Goal: Task Accomplishment & Management: Manage account settings

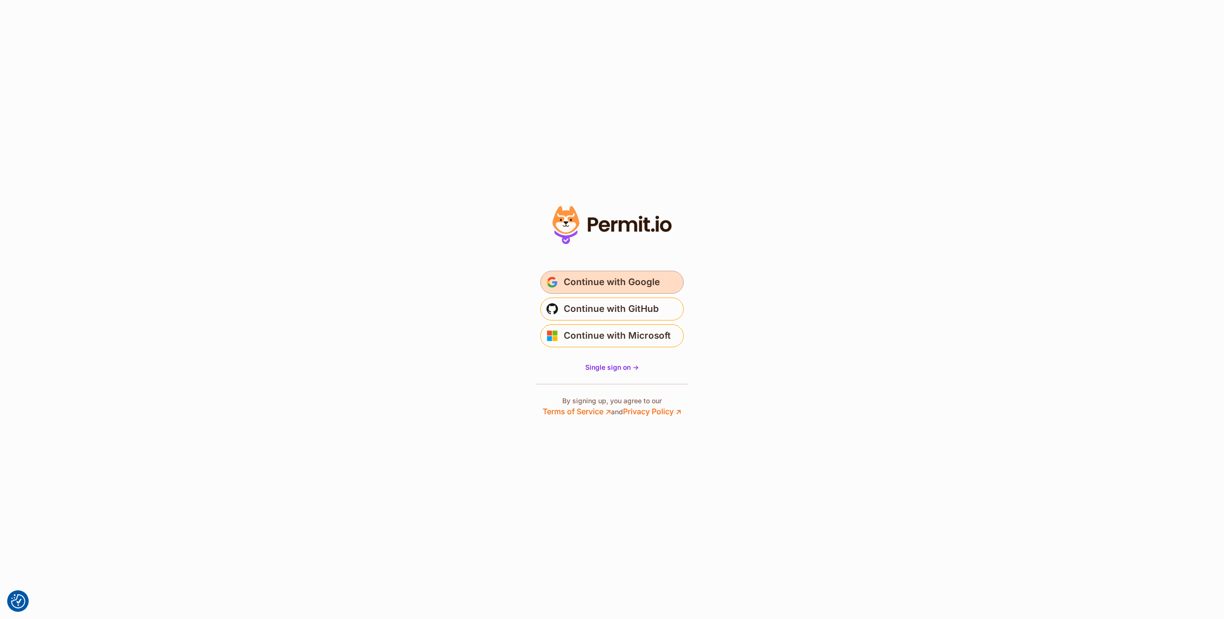
click at [624, 283] on span "Continue with Google" at bounding box center [612, 282] width 96 height 15
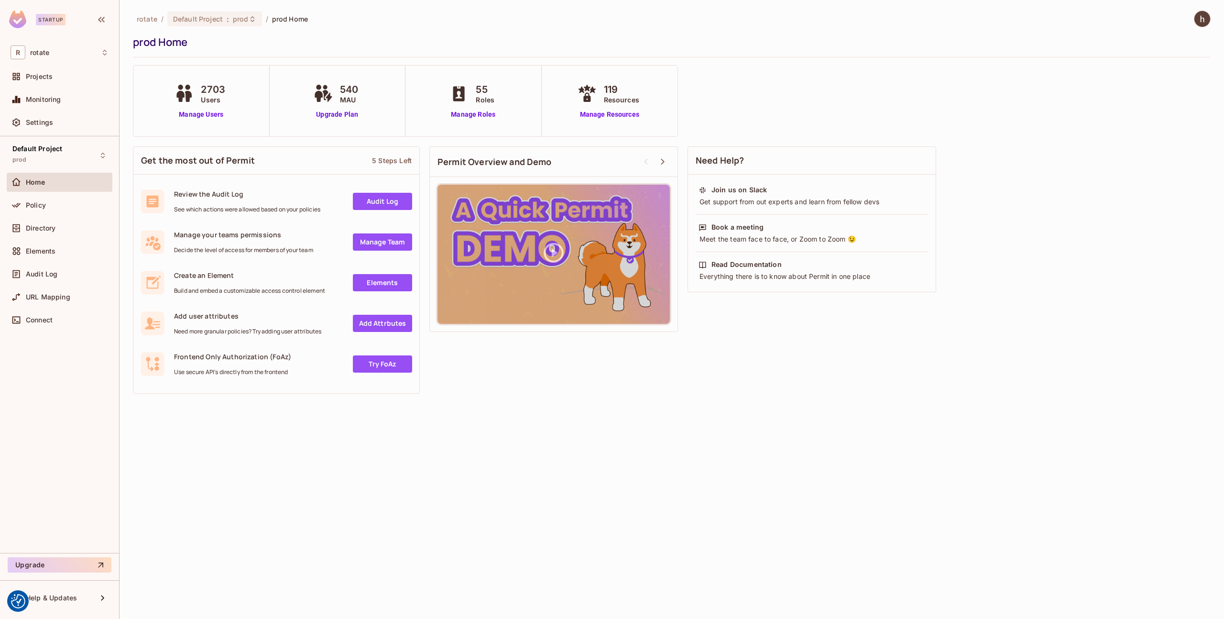
click at [353, 239] on link "Manage Team" at bounding box center [382, 241] width 59 height 17
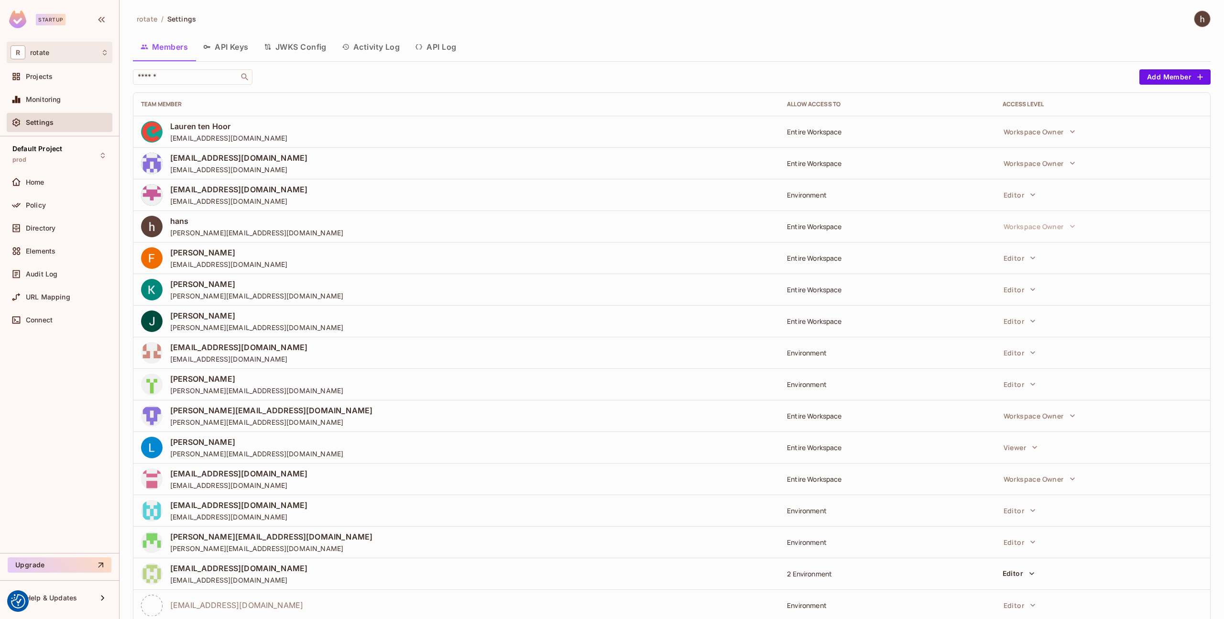
click at [49, 60] on div "R rotate" at bounding box center [60, 53] width 106 height 22
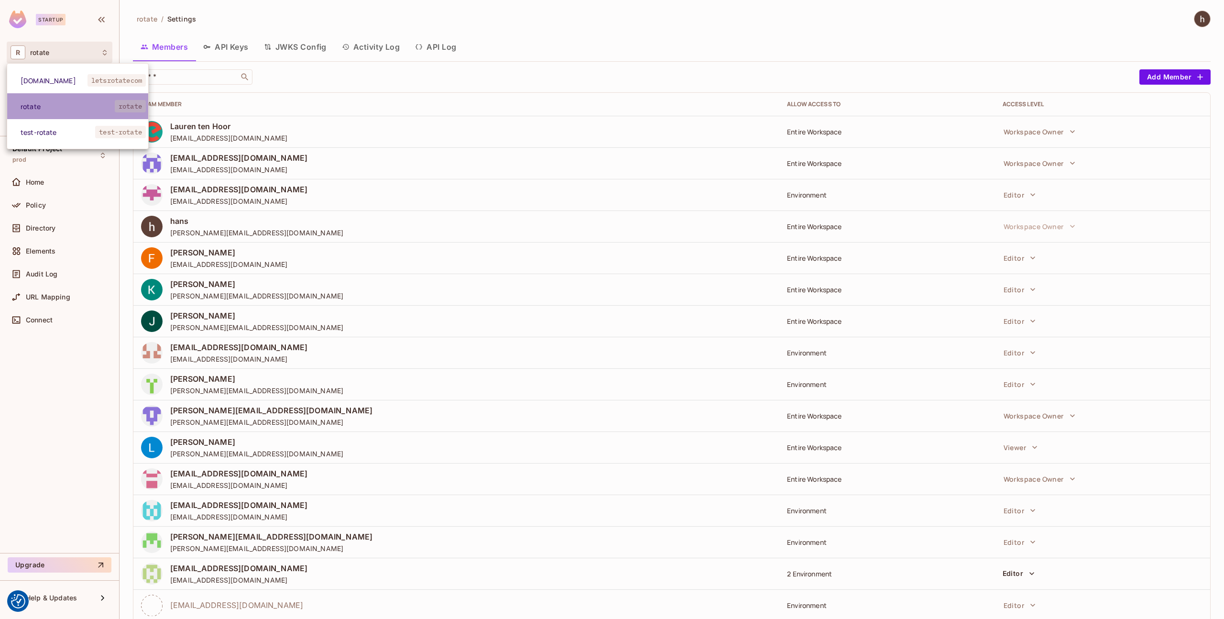
click at [55, 109] on span "rotate" at bounding box center [68, 106] width 94 height 9
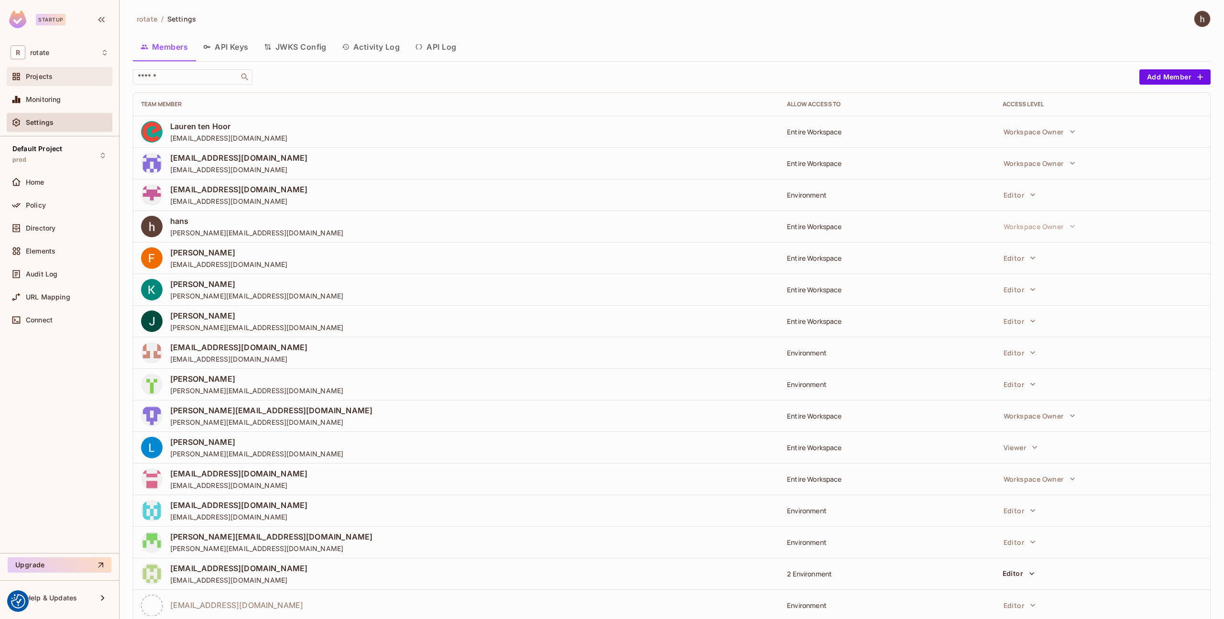
click at [45, 80] on span "Projects" at bounding box center [39, 77] width 27 height 8
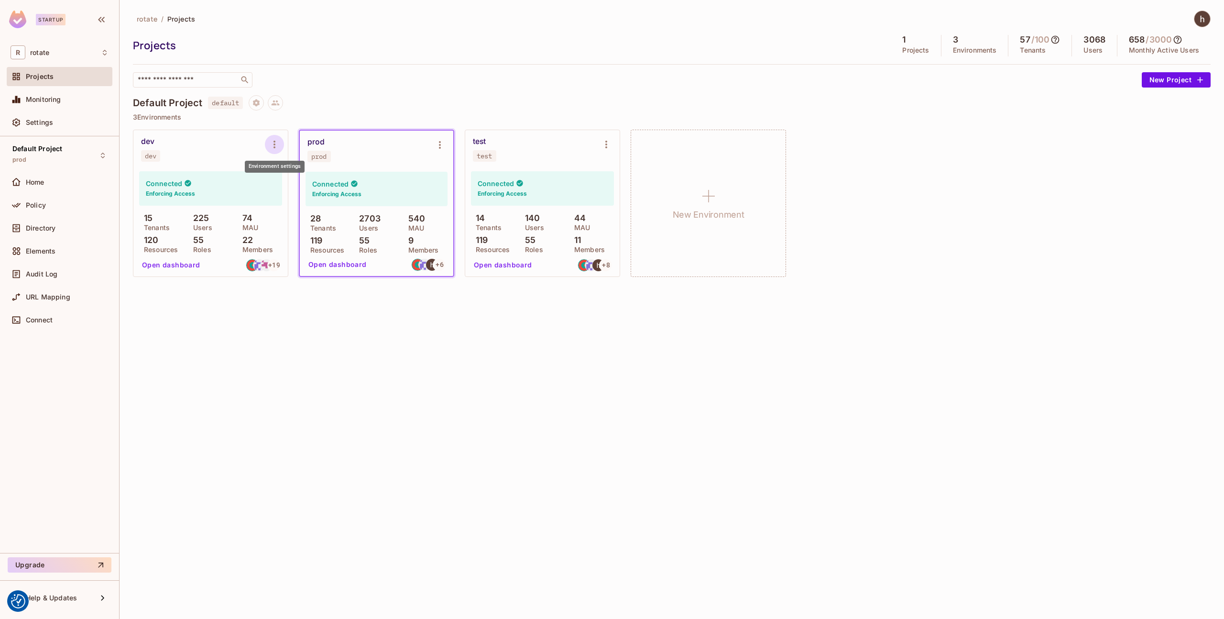
click at [274, 154] on body "We use cookies to enhance your browsing experience, serve personalized ads or c…" at bounding box center [612, 309] width 1224 height 619
click at [274, 152] on button "Environment settings" at bounding box center [274, 144] width 19 height 19
click at [460, 73] on div at bounding box center [612, 309] width 1224 height 619
click at [483, 70] on div "rotate / Projects Projects 1 Projects 3 Environments 57 / 100 Tenants 3068 User…" at bounding box center [672, 49] width 1078 height 77
click at [1181, 39] on icon at bounding box center [1178, 40] width 8 height 8
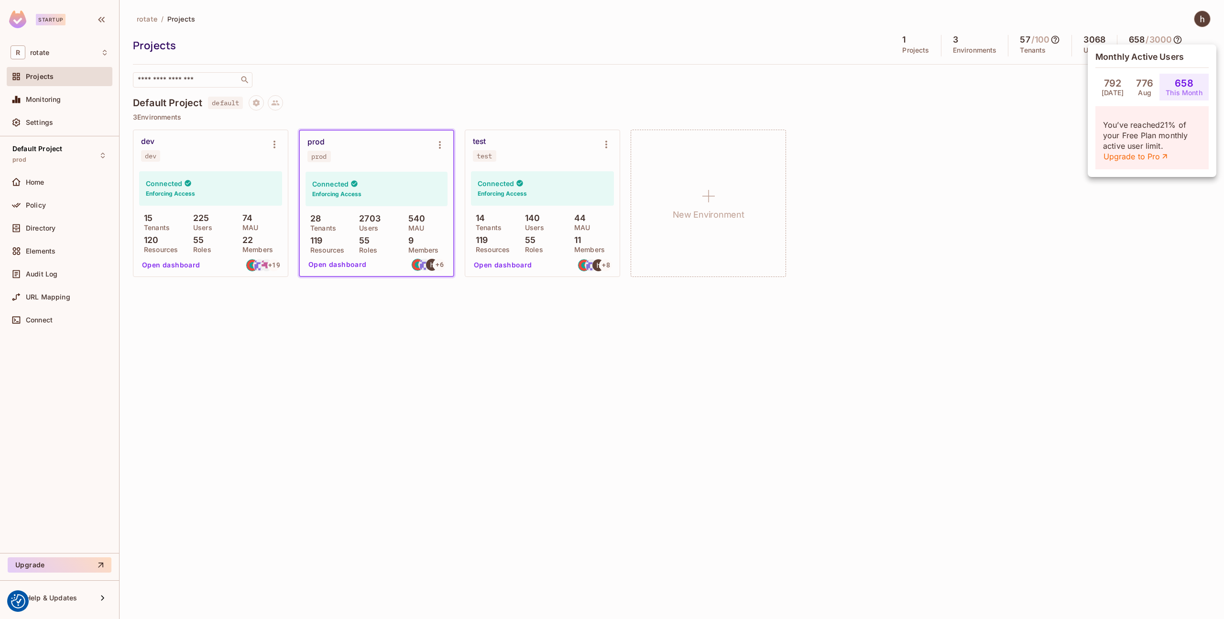
click at [1181, 39] on div at bounding box center [612, 309] width 1224 height 619
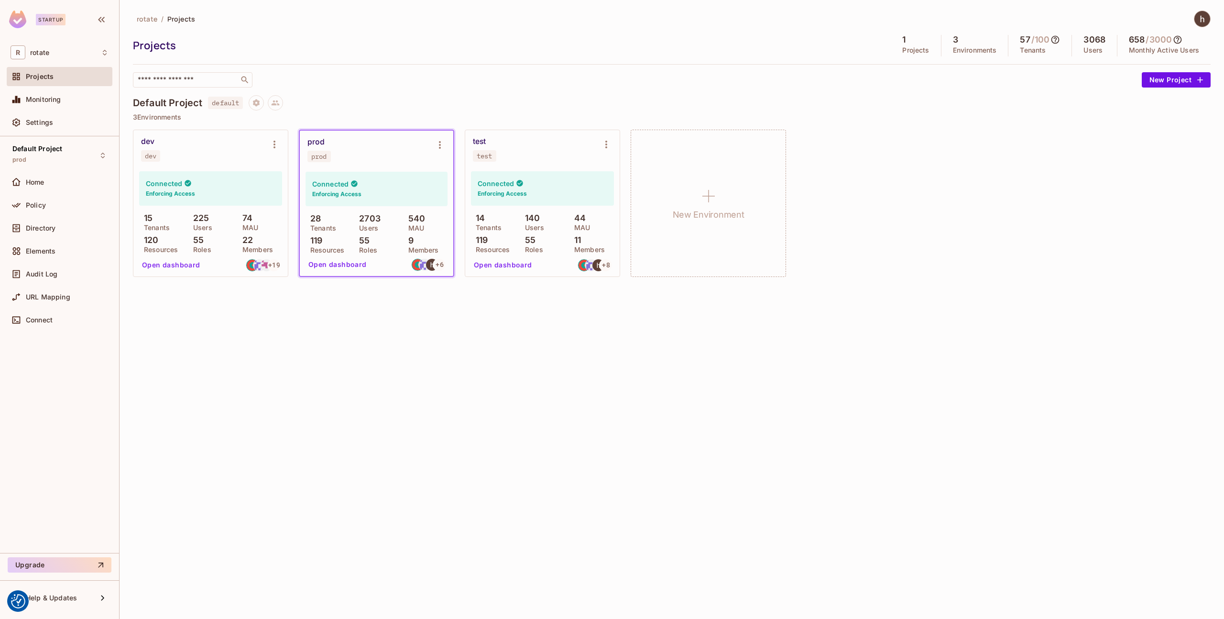
click at [1046, 44] on h5 "/ 100" at bounding box center [1041, 40] width 19 height 10
click at [1054, 41] on icon at bounding box center [1056, 40] width 10 height 10
click at [1187, 38] on div at bounding box center [612, 309] width 1224 height 619
click at [1180, 40] on icon at bounding box center [1178, 40] width 8 height 8
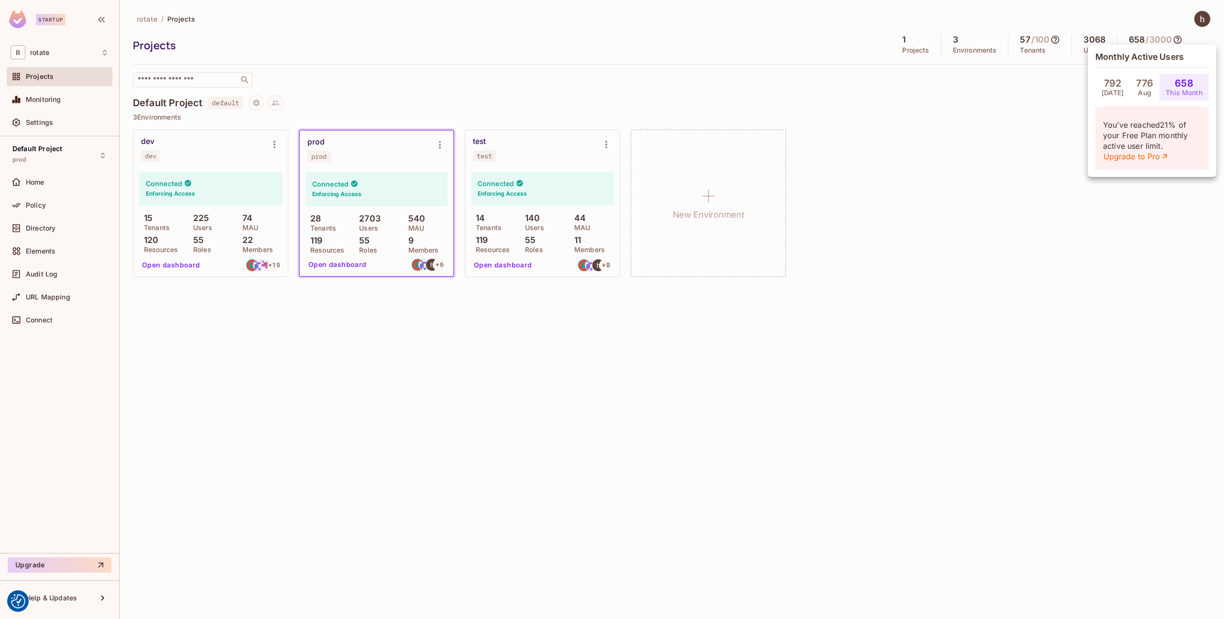
click at [39, 95] on div at bounding box center [612, 309] width 1224 height 619
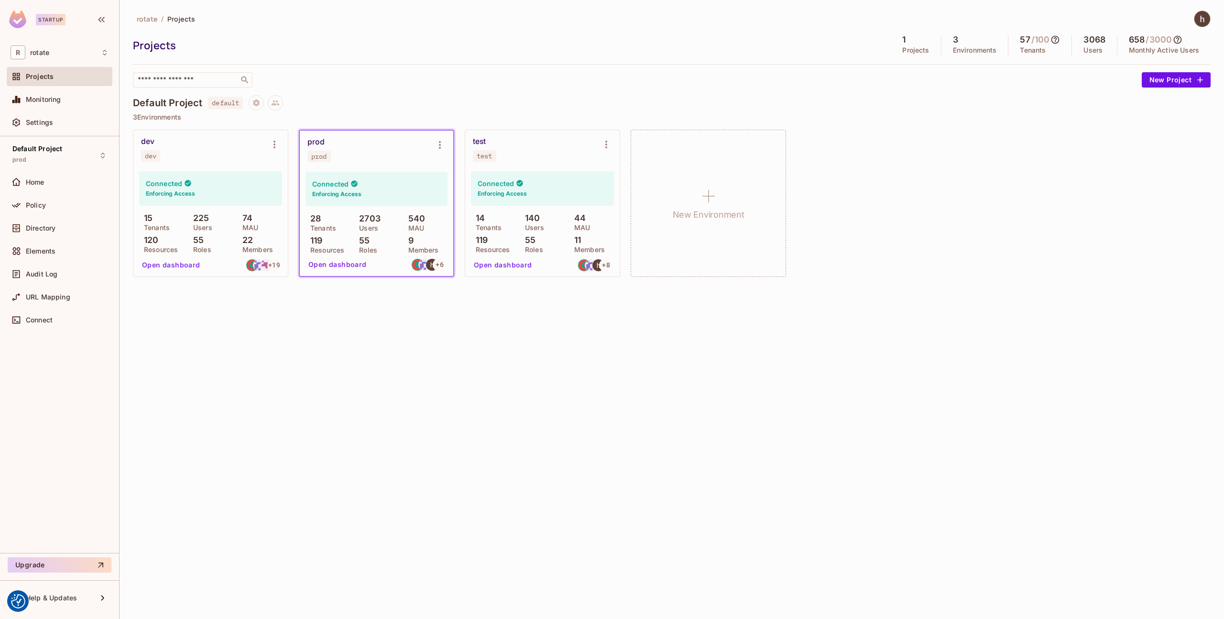
click at [42, 97] on div "Monthly Active Users 792 Jul 776 Aug 658 This Month You’ve reached 21 % of your…" at bounding box center [612, 309] width 1224 height 619
click at [42, 97] on span "Monitoring" at bounding box center [43, 100] width 35 height 8
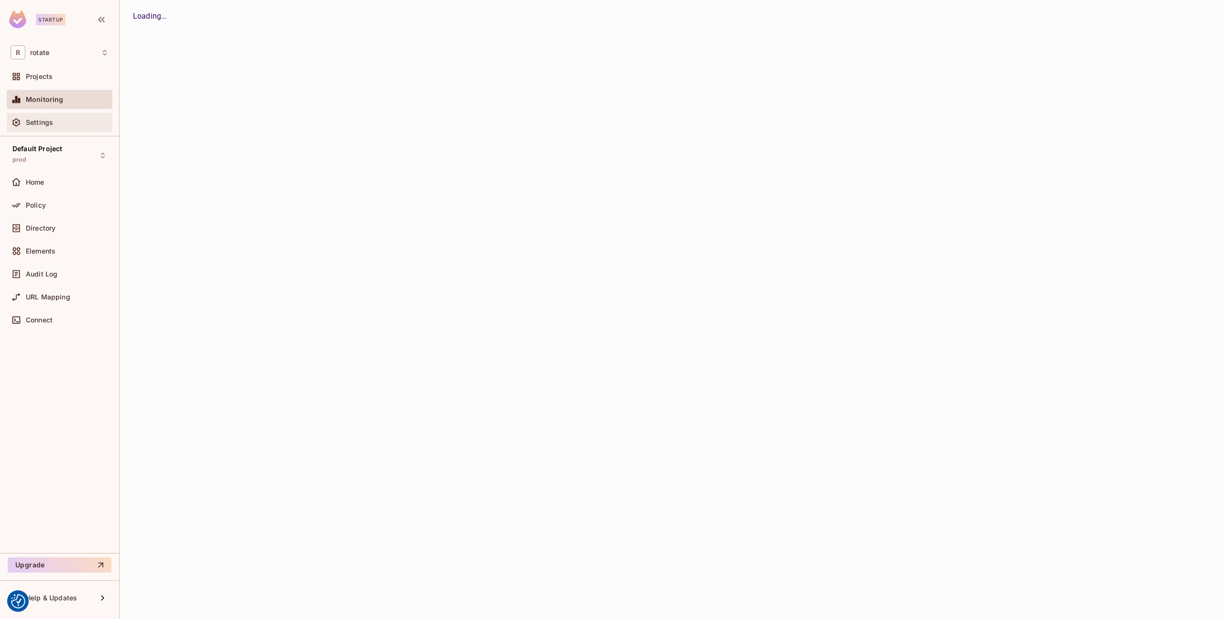
click at [46, 114] on div "Settings" at bounding box center [60, 122] width 106 height 19
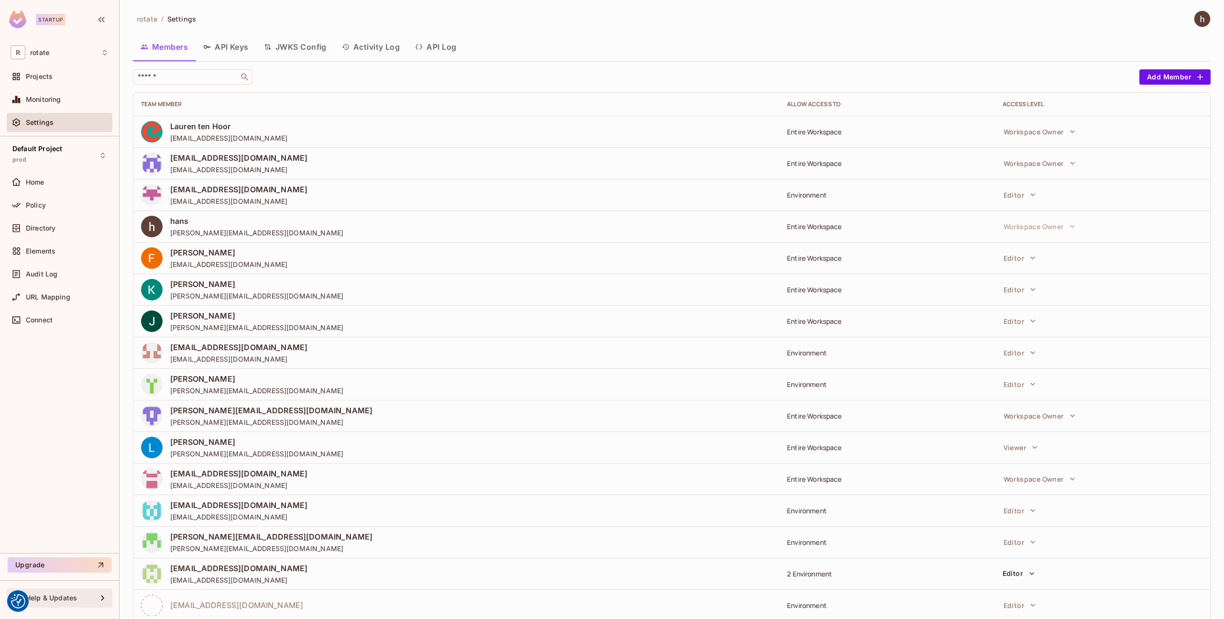
click at [100, 600] on icon at bounding box center [102, 597] width 11 height 11
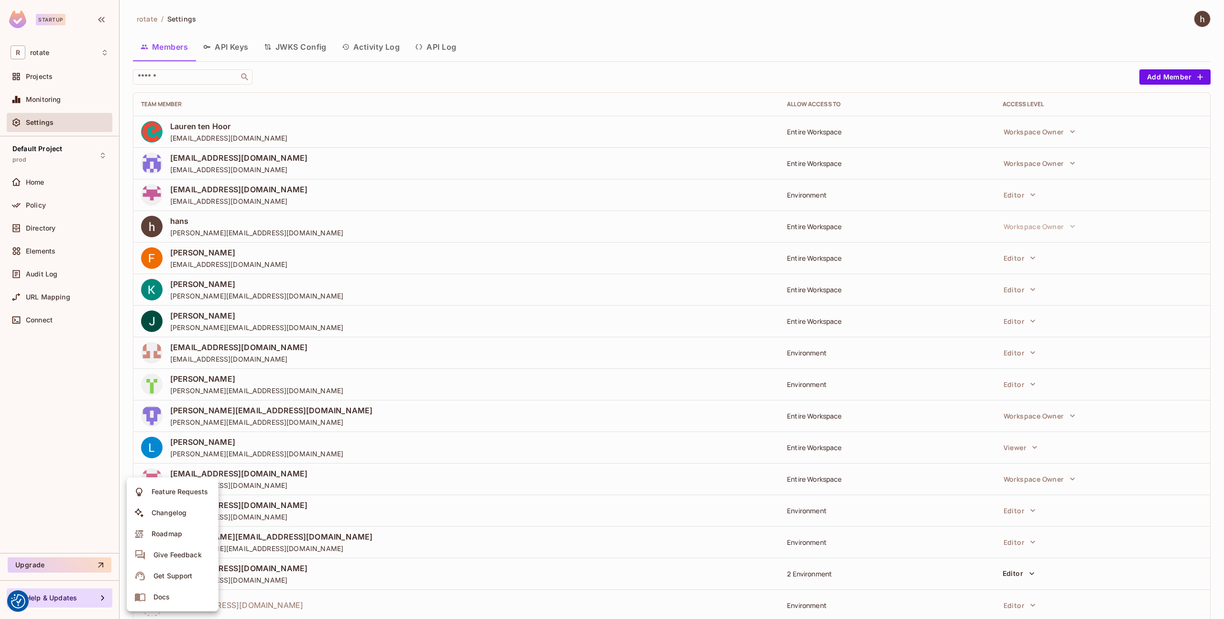
click at [40, 227] on div at bounding box center [612, 309] width 1224 height 619
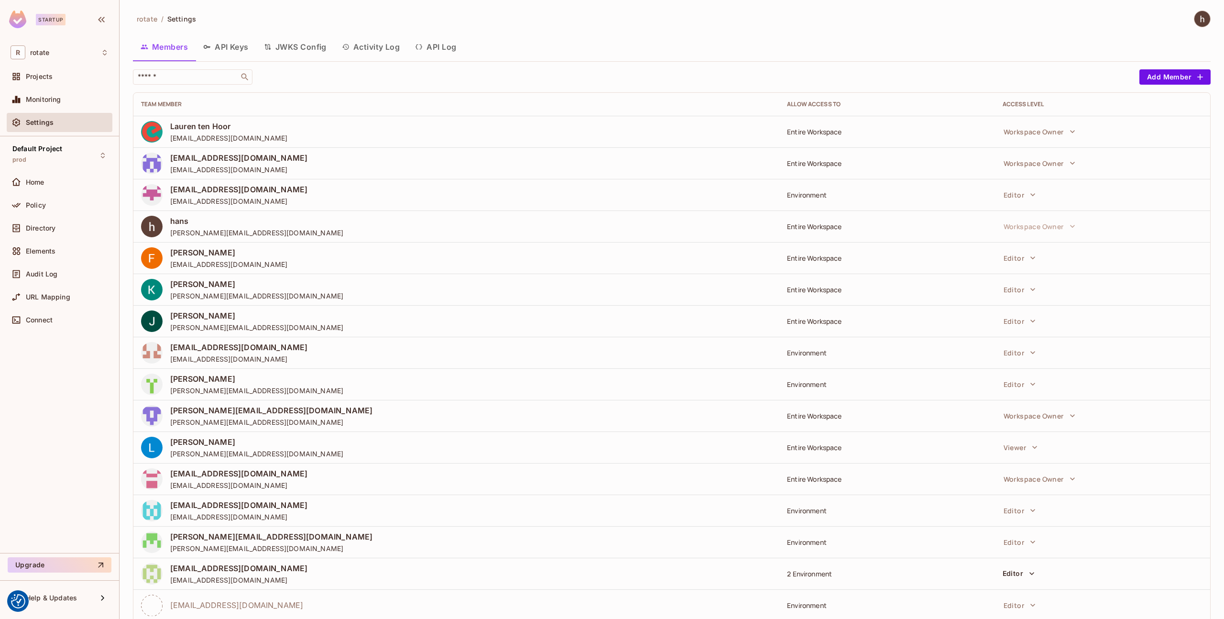
click at [56, 113] on div "Settings" at bounding box center [60, 122] width 106 height 19
click at [56, 122] on div "Settings" at bounding box center [67, 123] width 83 height 8
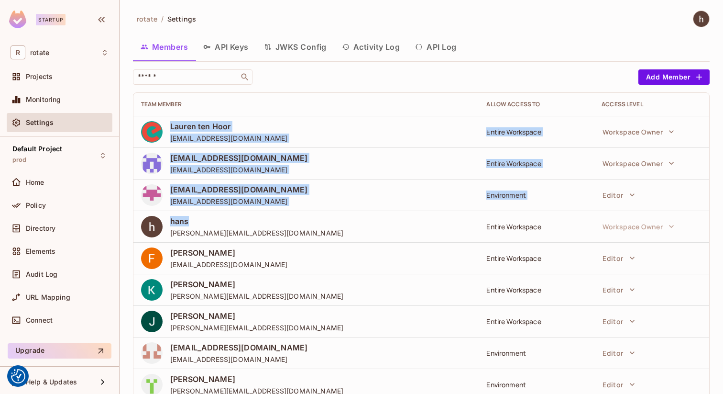
drag, startPoint x: 170, startPoint y: 122, endPoint x: 199, endPoint y: 222, distance: 103.8
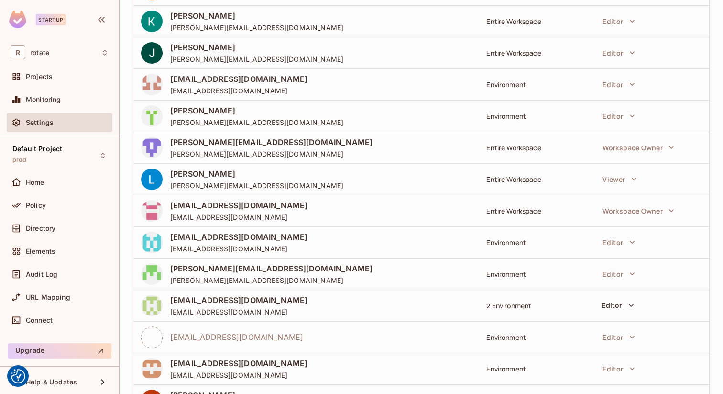
scroll to position [438, 0]
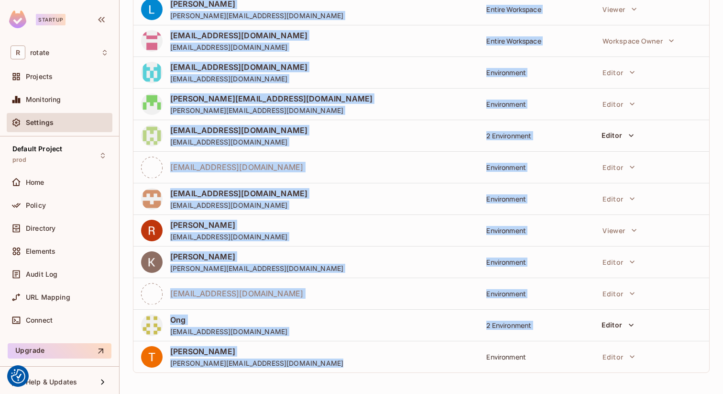
click at [536, 346] on td "Environment" at bounding box center [536, 357] width 115 height 32
copy tbody "Lauren ten Hoor lauren@letsrotate.com Entire Workspace Workspace Owner yoongjia…"
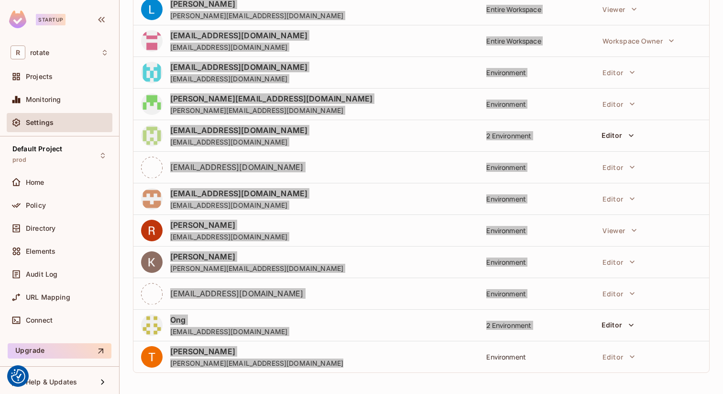
scroll to position [0, 0]
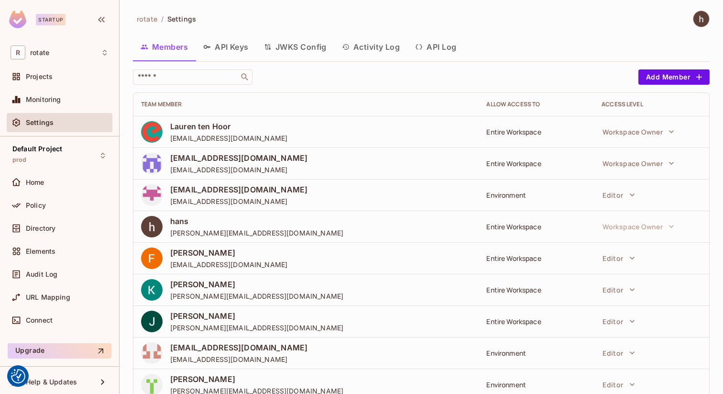
click at [399, 152] on td "yoongjia@letsrotate.com yoongjia@letsrotate.com" at bounding box center [305, 163] width 345 height 32
click at [399, 165] on div "yoongjia@letsrotate.com yoongjia@letsrotate.com" at bounding box center [306, 164] width 330 height 22
click at [251, 166] on span "yoongjia@letsrotate.com" at bounding box center [238, 169] width 137 height 9
click at [233, 154] on span "yoongjia@letsrotate.com" at bounding box center [238, 158] width 137 height 11
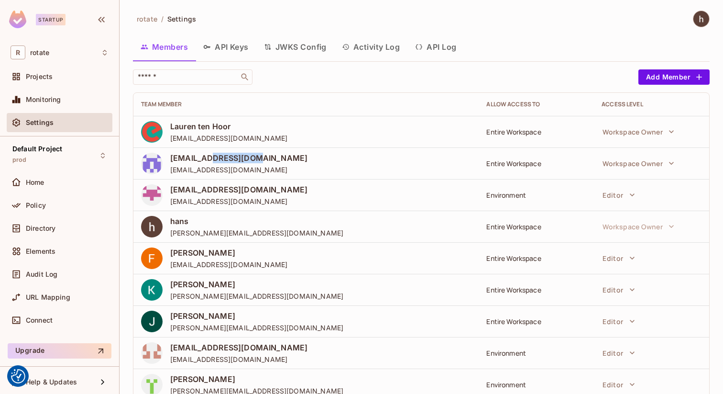
click at [233, 154] on span "yoongjia@letsrotate.com" at bounding box center [238, 158] width 137 height 11
click at [363, 46] on button "Activity Log" at bounding box center [371, 47] width 74 height 24
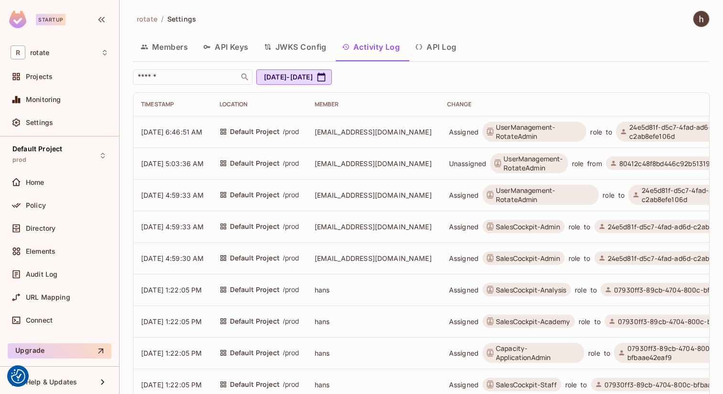
click at [179, 39] on button "Members" at bounding box center [164, 47] width 63 height 24
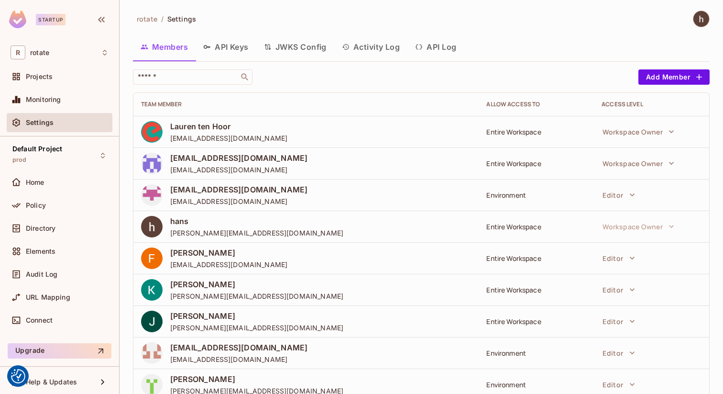
click at [197, 125] on span "Lauren ten Hoor" at bounding box center [228, 126] width 117 height 11
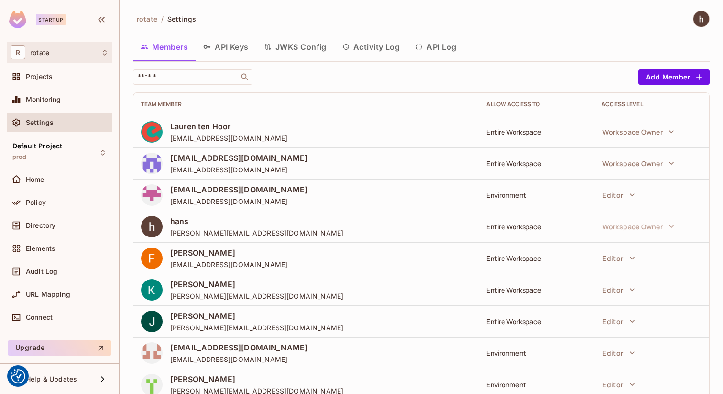
click at [60, 62] on div "R rotate" at bounding box center [60, 53] width 106 height 22
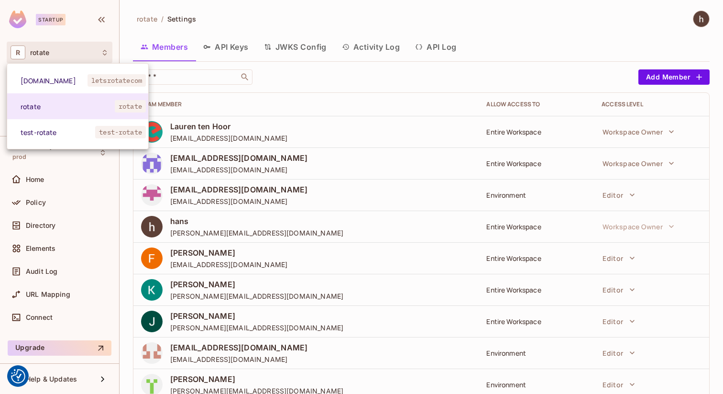
click at [73, 56] on div at bounding box center [361, 197] width 723 height 394
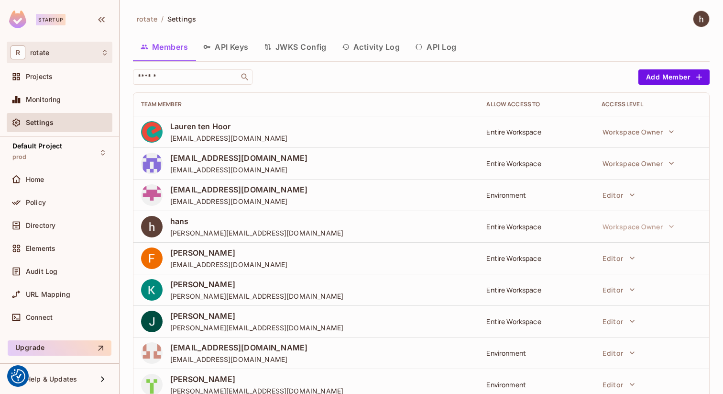
click at [106, 54] on icon at bounding box center [105, 53] width 4 height 6
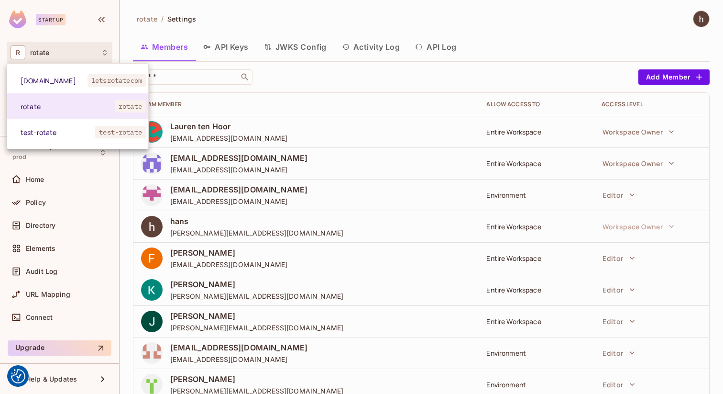
click at [106, 54] on div at bounding box center [361, 197] width 723 height 394
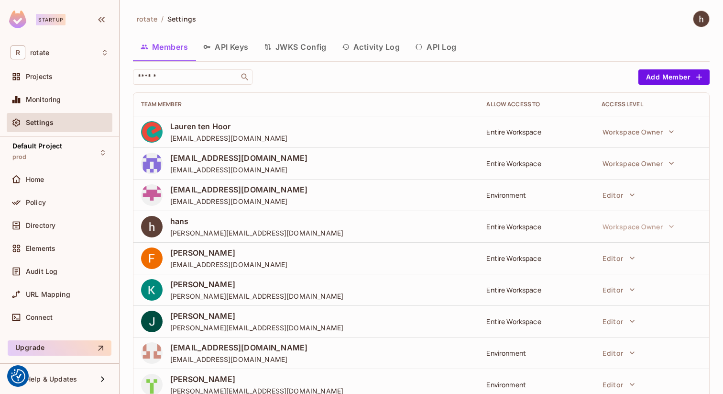
click at [706, 12] on div at bounding box center [701, 19] width 17 height 17
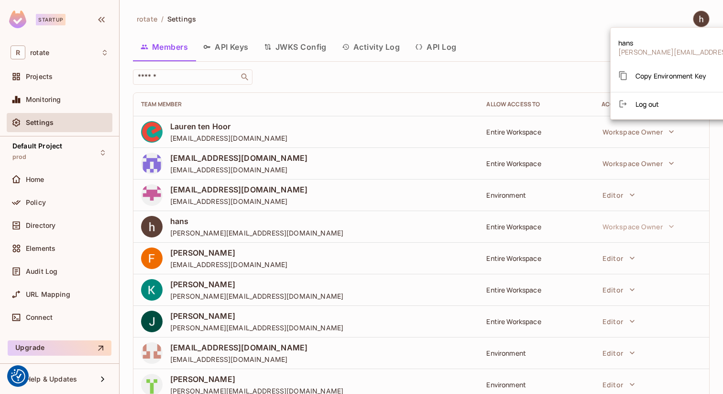
click at [38, 76] on div at bounding box center [361, 197] width 723 height 394
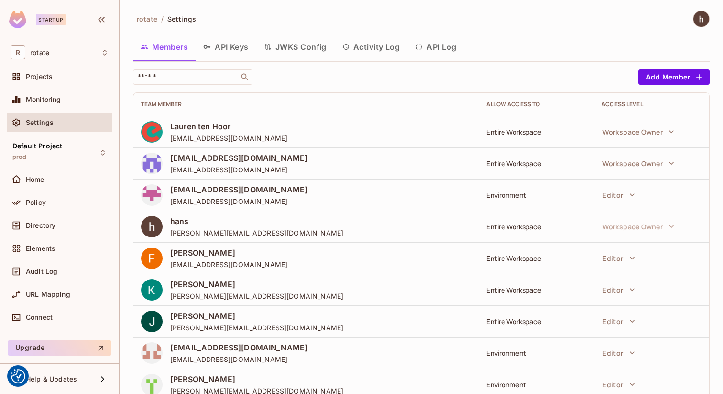
click at [39, 76] on span "Projects" at bounding box center [39, 77] width 27 height 8
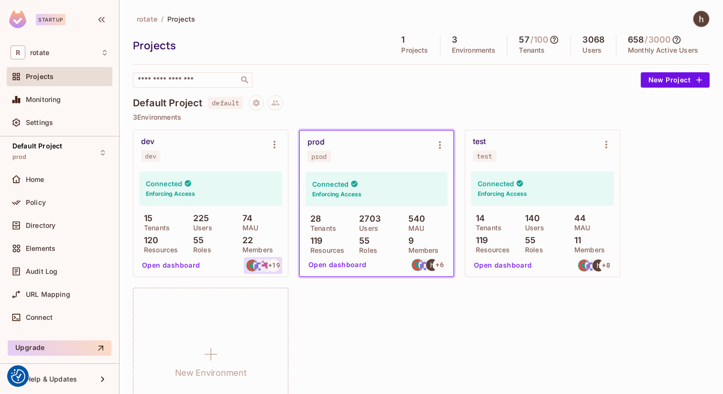
click at [268, 266] on div "+ 19" at bounding box center [273, 265] width 13 height 13
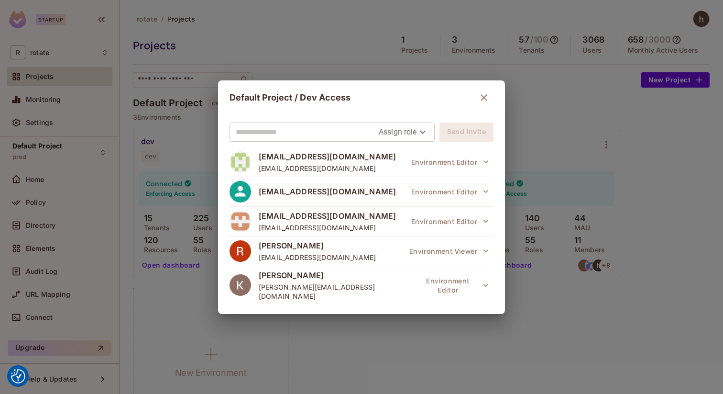
scroll to position [500, 0]
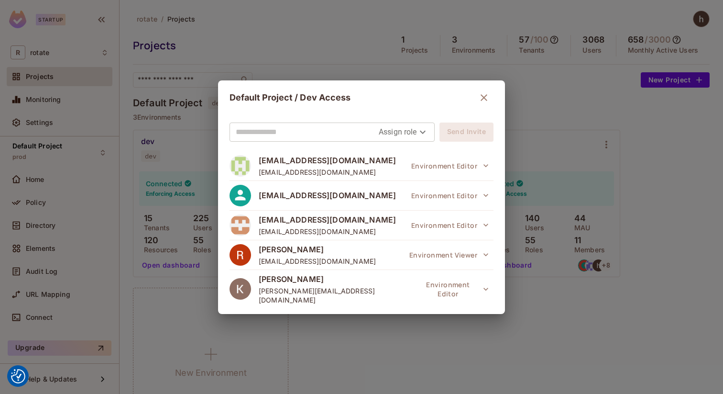
click at [338, 318] on span "mels@letsrotate.com" at bounding box center [327, 323] width 137 height 11
click at [318, 312] on div "mels@letsrotate.com" at bounding box center [313, 323] width 166 height 22
click at [240, 315] on icon at bounding box center [240, 323] width 16 height 16
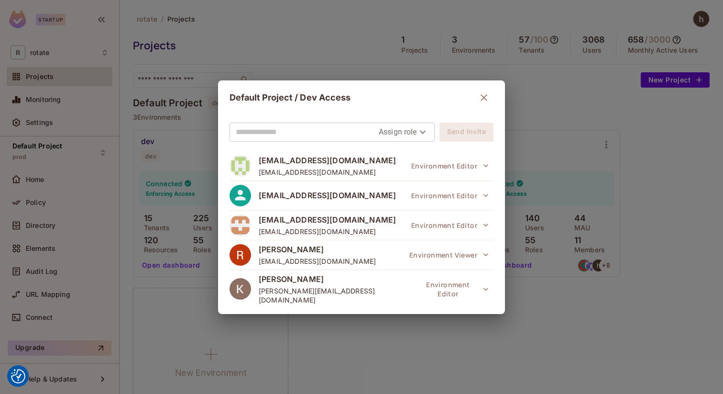
click at [249, 315] on icon at bounding box center [240, 323] width 16 height 16
click at [480, 99] on icon "button" at bounding box center [483, 97] width 11 height 11
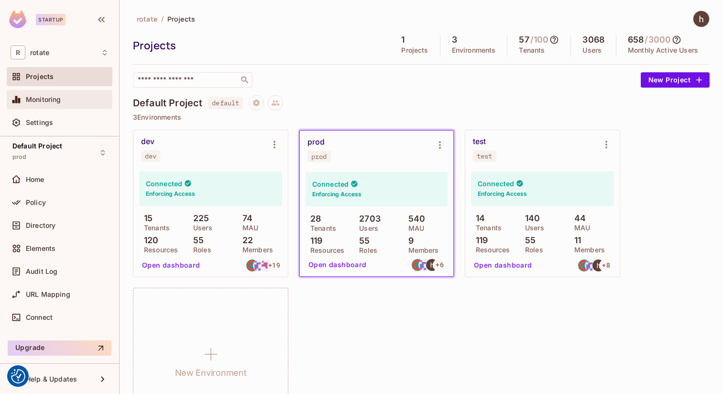
click at [43, 107] on div "Monitoring" at bounding box center [60, 99] width 106 height 19
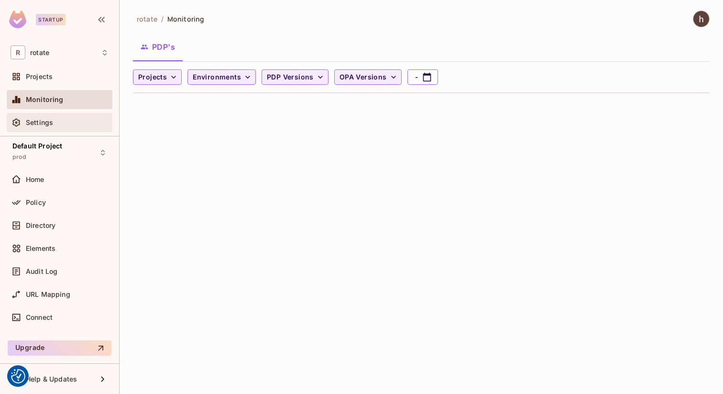
click at [45, 125] on span "Settings" at bounding box center [39, 123] width 27 height 8
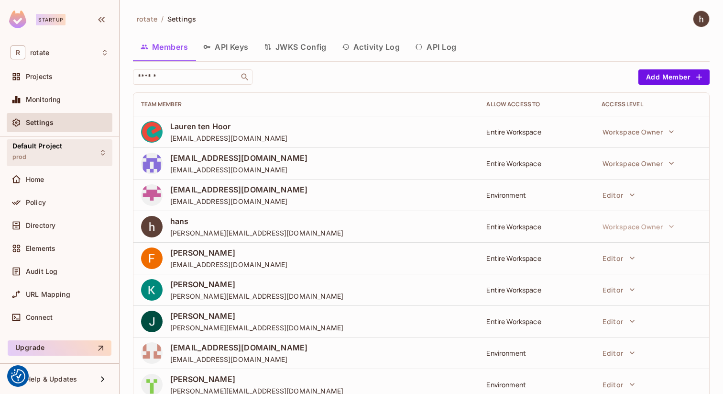
click at [44, 143] on span "Default Project" at bounding box center [37, 146] width 50 height 8
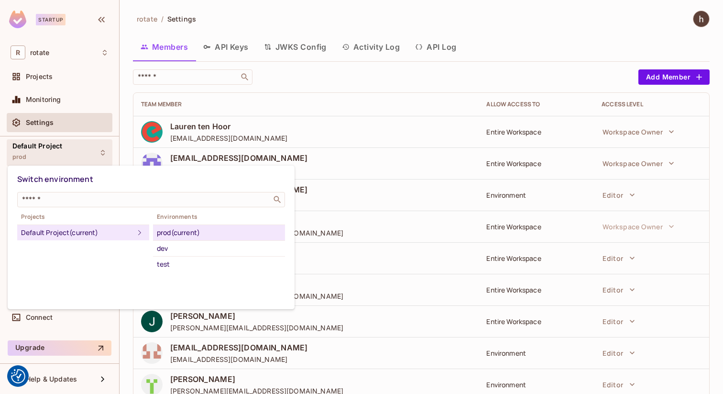
click at [55, 151] on div at bounding box center [361, 197] width 723 height 394
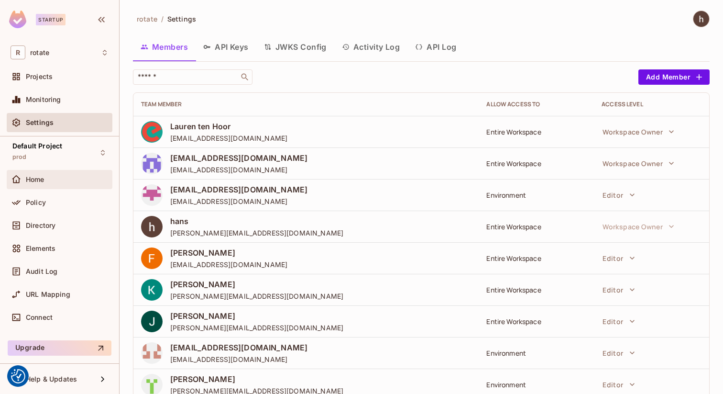
click at [56, 179] on div "Home" at bounding box center [67, 180] width 83 height 8
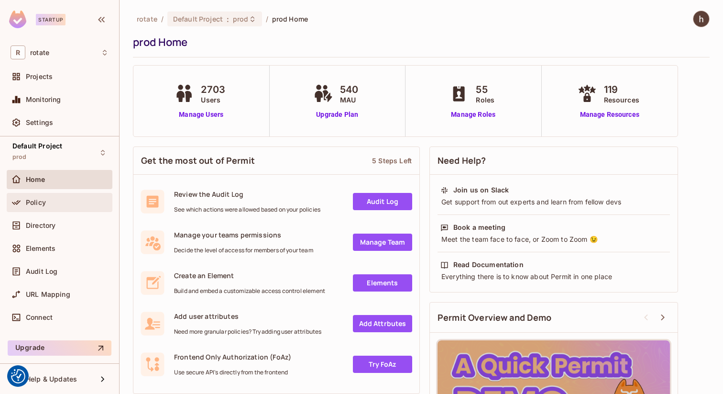
click at [76, 204] on div "Policy" at bounding box center [67, 202] width 83 height 8
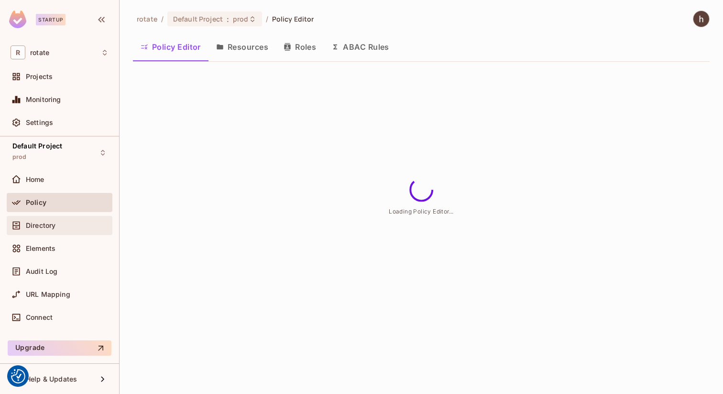
click at [64, 228] on div "Directory" at bounding box center [67, 225] width 83 height 8
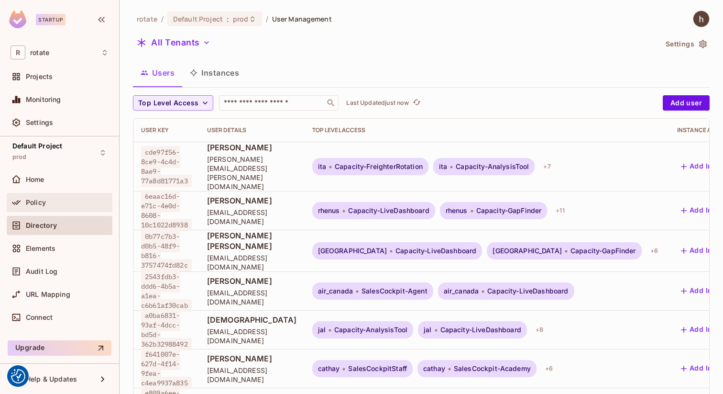
click at [70, 209] on div "Policy" at bounding box center [60, 202] width 106 height 19
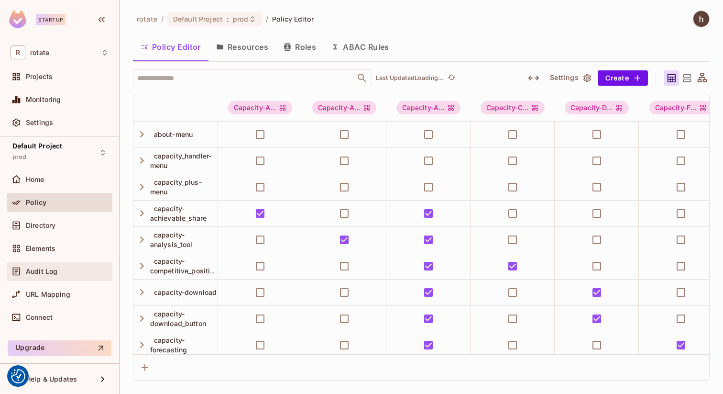
click at [56, 275] on div "Audit Log" at bounding box center [60, 270] width 98 height 11
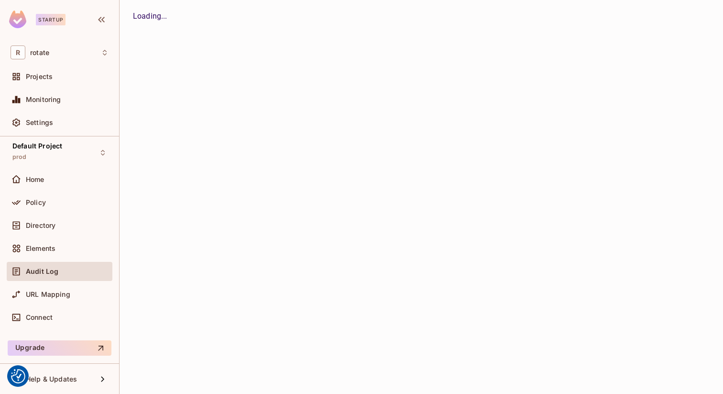
click at [56, 272] on span "Audit Log" at bounding box center [42, 271] width 33 height 8
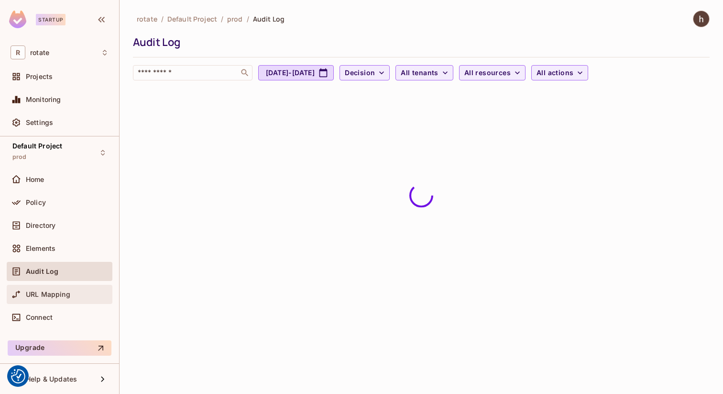
click at [49, 301] on div "URL Mapping" at bounding box center [60, 294] width 106 height 19
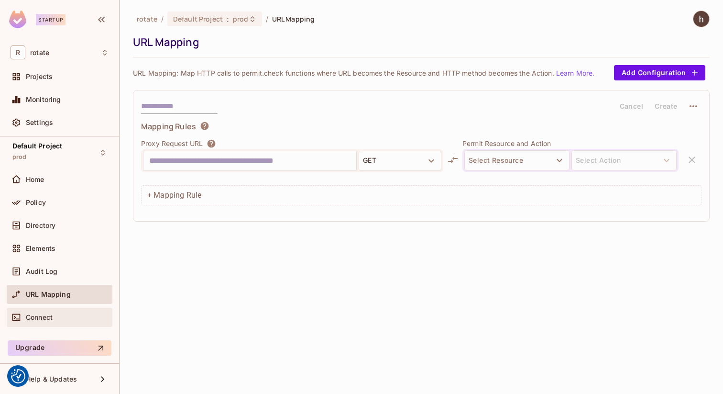
click at [46, 325] on div "Connect" at bounding box center [60, 317] width 106 height 19
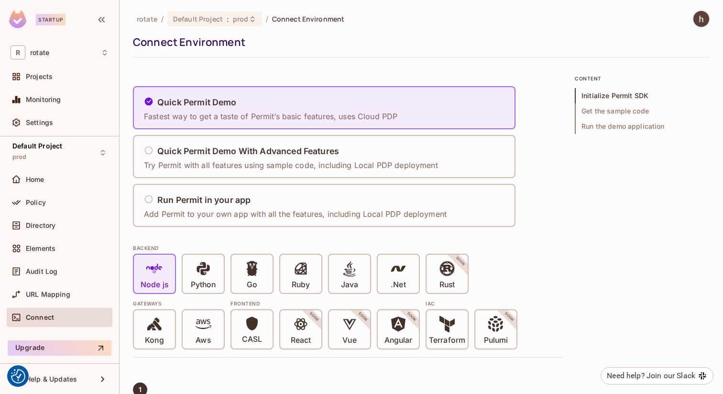
click at [52, 28] on div "Startup" at bounding box center [59, 21] width 119 height 42
click at [57, 25] on div "Startup" at bounding box center [42, 20] width 66 height 18
click at [57, 19] on div "Startup" at bounding box center [51, 19] width 30 height 11
click at [16, 23] on img at bounding box center [17, 20] width 17 height 18
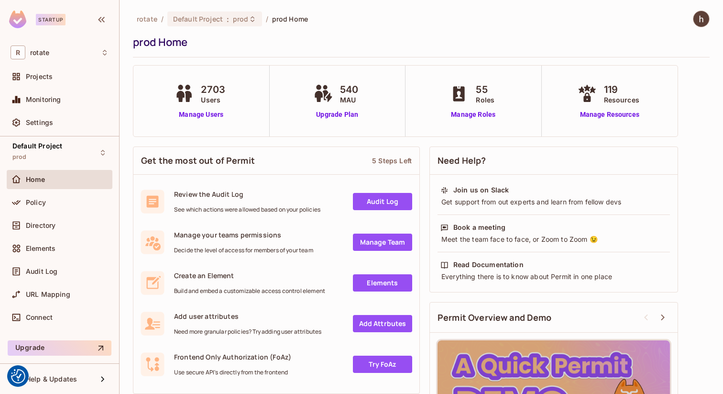
click at [16, 23] on img at bounding box center [17, 20] width 17 height 18
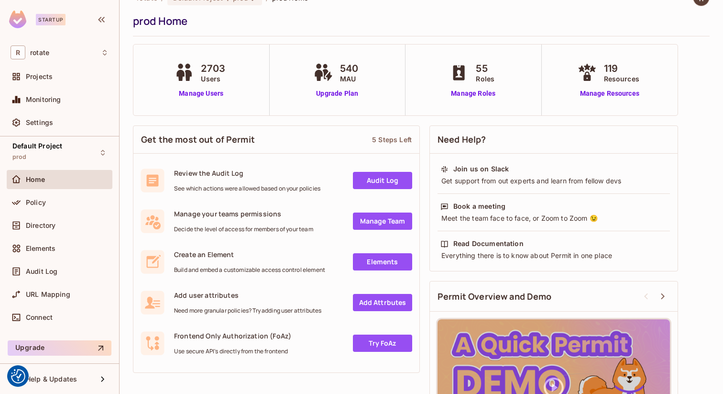
scroll to position [22, 0]
click at [369, 266] on link "Elements" at bounding box center [382, 261] width 59 height 17
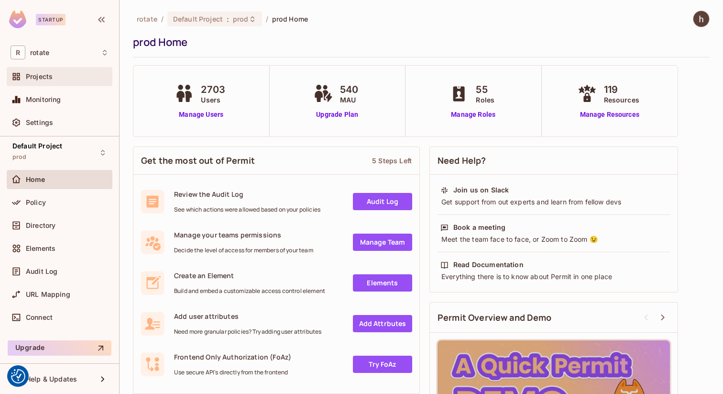
click at [68, 73] on div "Projects" at bounding box center [67, 77] width 83 height 8
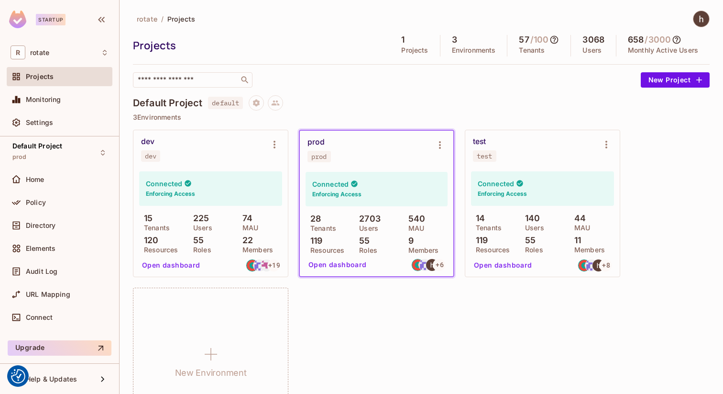
click at [70, 87] on div "Projects" at bounding box center [60, 78] width 106 height 23
click at [66, 105] on div "Monitoring" at bounding box center [60, 99] width 106 height 19
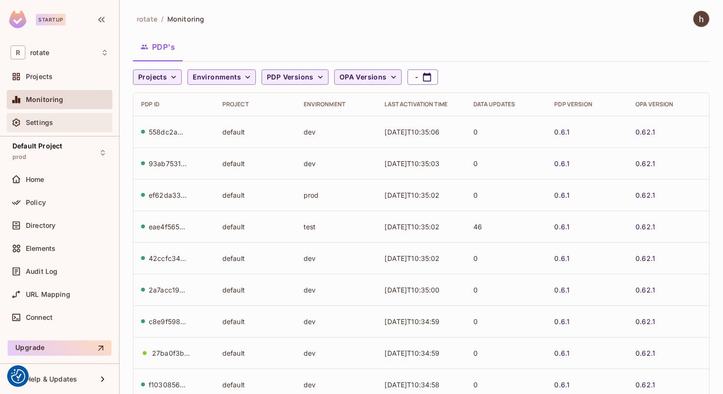
click at [63, 121] on div "Settings" at bounding box center [67, 123] width 83 height 8
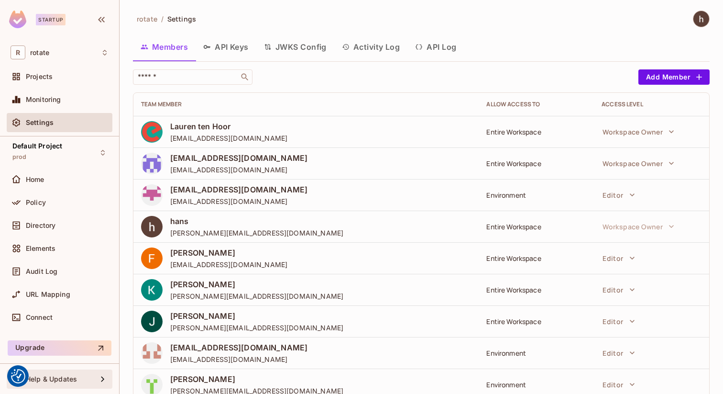
click at [89, 375] on div "Help & Updates" at bounding box center [61, 379] width 71 height 8
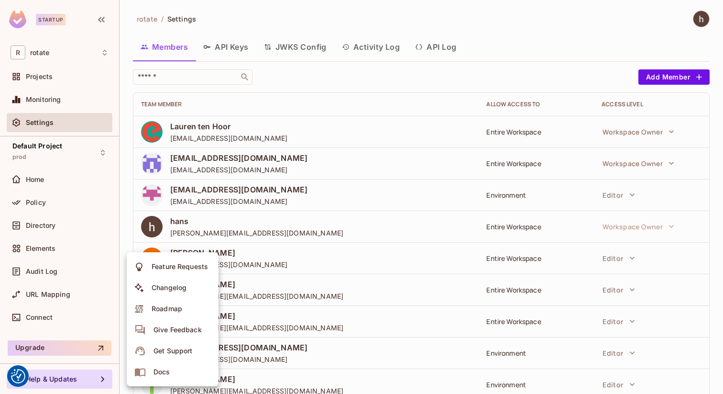
click at [103, 346] on div at bounding box center [361, 197] width 723 height 394
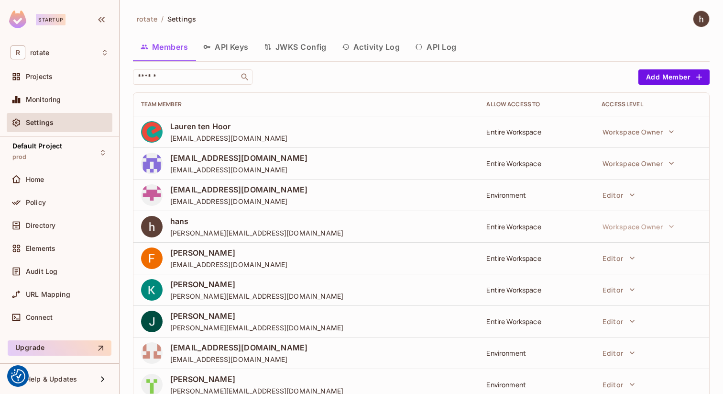
click at [229, 61] on div "Members API Keys JWKS Config Activity Log API Log" at bounding box center [421, 48] width 577 height 26
click at [241, 49] on button "API Keys" at bounding box center [226, 47] width 61 height 24
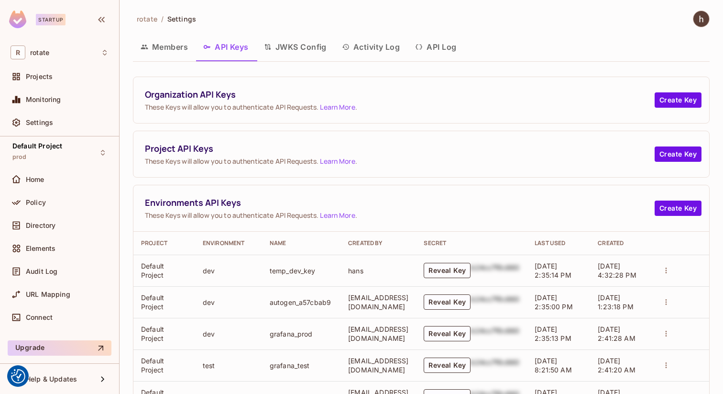
click at [297, 46] on button "JWKS Config" at bounding box center [295, 47] width 78 height 24
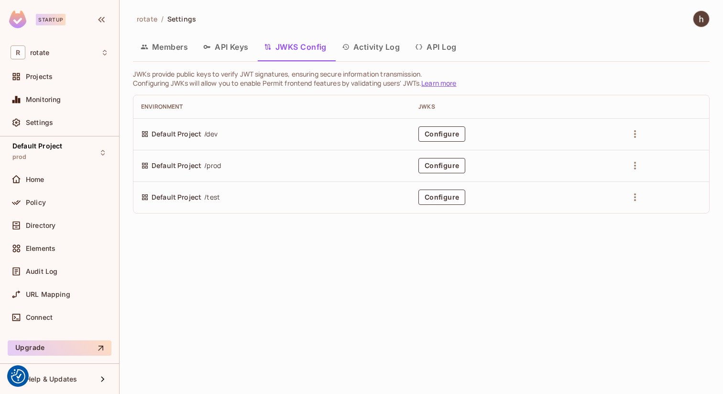
click at [362, 47] on button "Activity Log" at bounding box center [371, 47] width 74 height 24
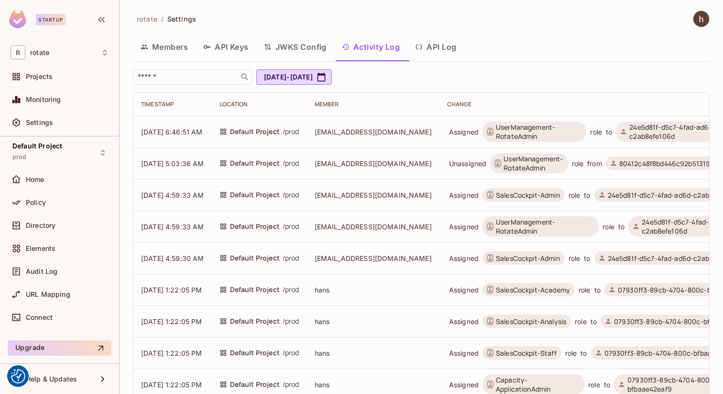
click at [320, 51] on button "JWKS Config" at bounding box center [295, 47] width 78 height 24
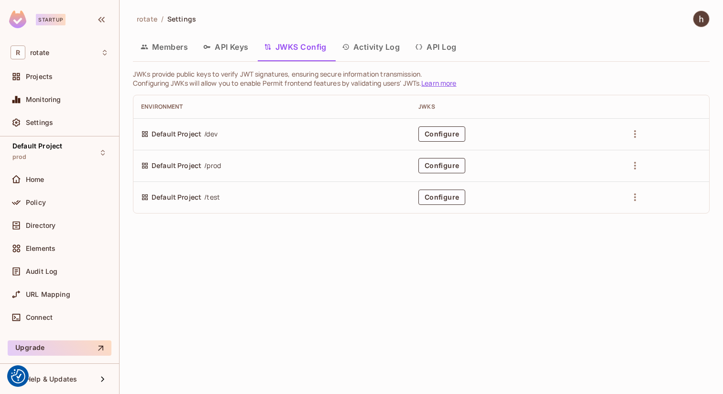
click at [375, 49] on button "Activity Log" at bounding box center [371, 47] width 74 height 24
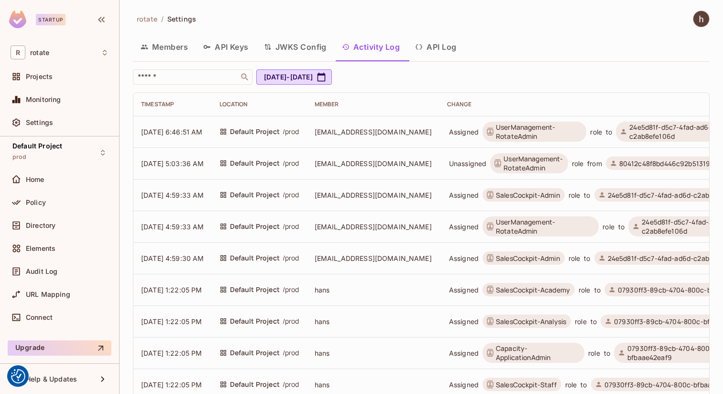
click at [443, 45] on button "API Log" at bounding box center [435, 47] width 56 height 24
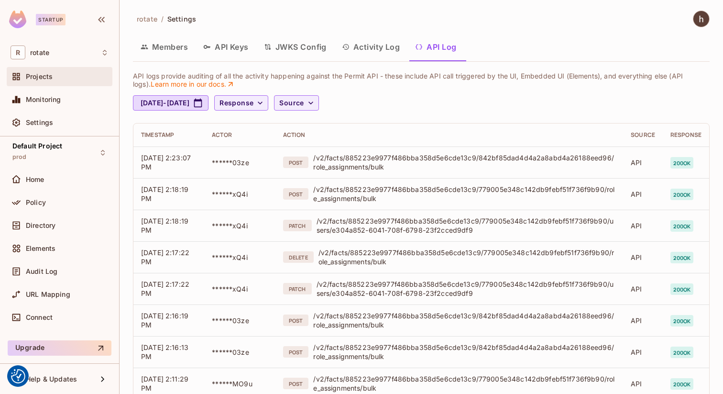
click at [64, 79] on div "Projects" at bounding box center [67, 77] width 83 height 8
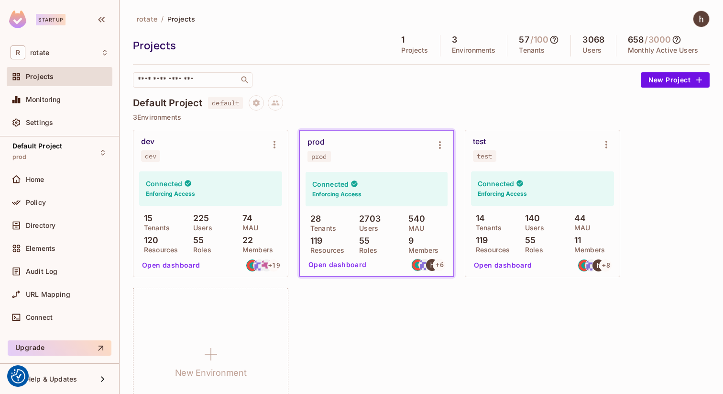
click at [602, 38] on h5 "3068" at bounding box center [594, 40] width 22 height 10
click at [593, 49] on p "Users" at bounding box center [592, 50] width 19 height 8
click at [66, 123] on div "Settings" at bounding box center [67, 123] width 83 height 8
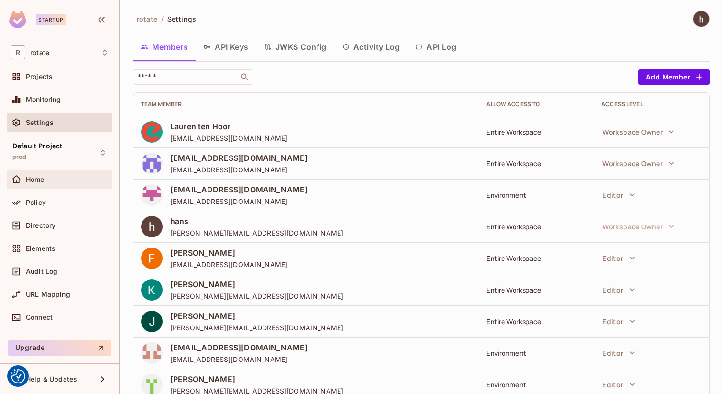
click at [68, 171] on div "Home" at bounding box center [60, 179] width 106 height 19
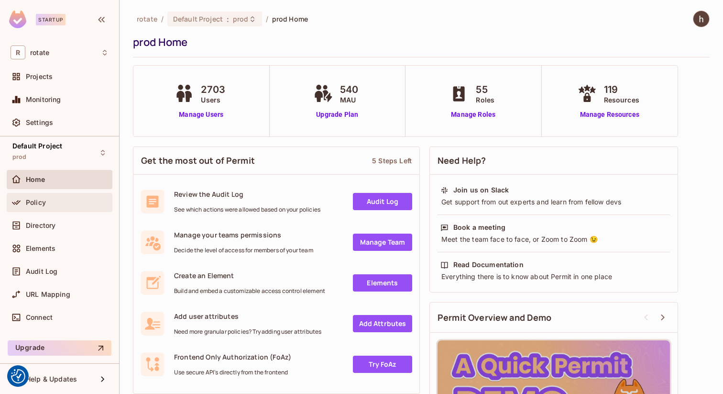
click at [66, 200] on div "Policy" at bounding box center [67, 202] width 83 height 8
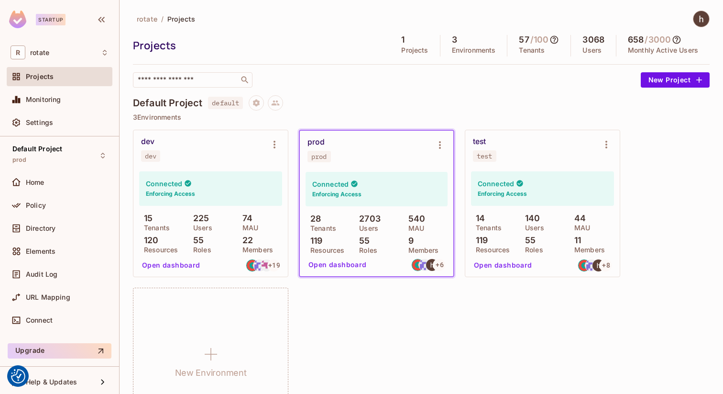
scroll to position [3, 0]
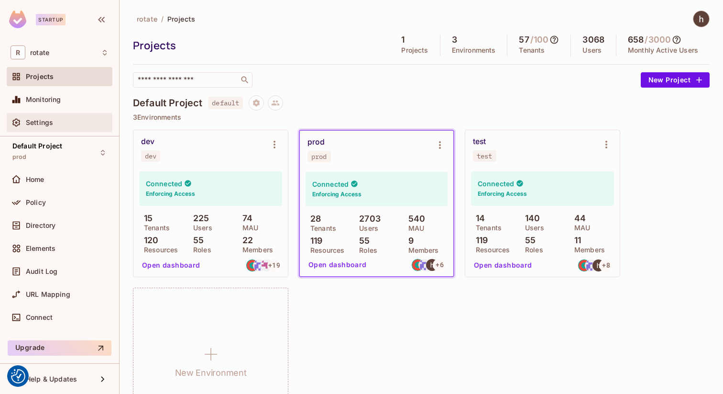
click at [43, 124] on span "Settings" at bounding box center [39, 123] width 27 height 8
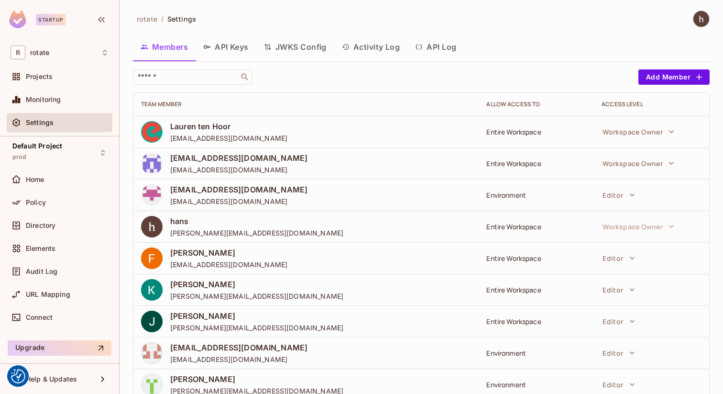
scroll to position [438, 0]
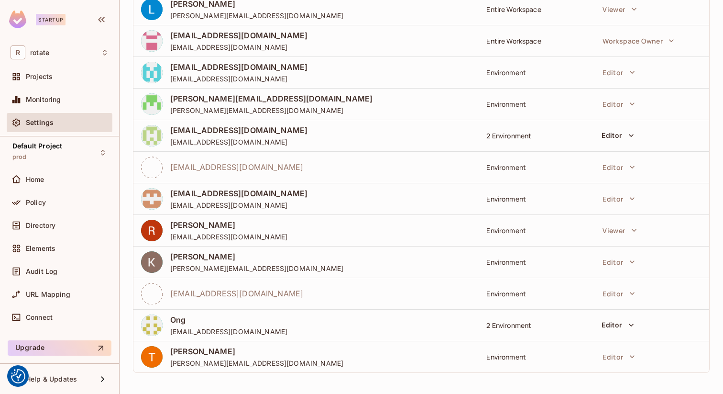
click at [178, 293] on span "mels@letsrotate.com" at bounding box center [236, 293] width 133 height 11
copy span "mels"
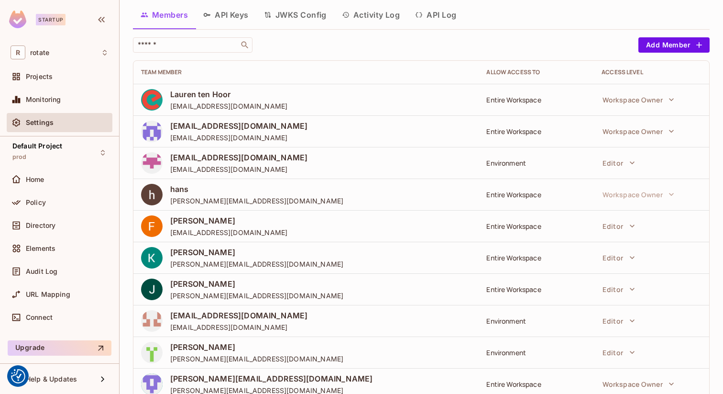
scroll to position [0, 0]
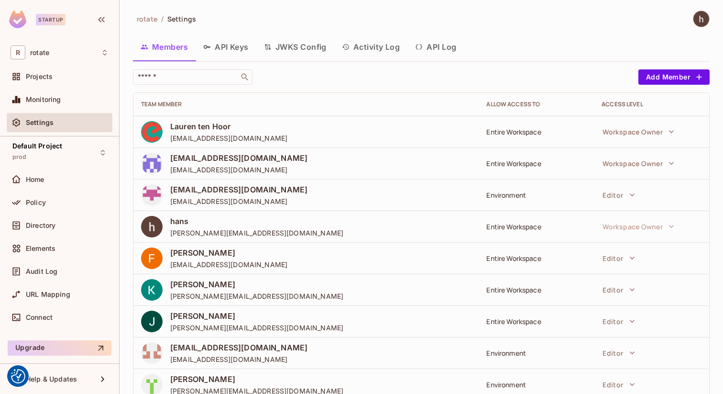
click at [378, 156] on div "yoongjia@letsrotate.com yoongjia@letsrotate.com" at bounding box center [306, 164] width 330 height 22
click at [416, 171] on div "yoongjia@letsrotate.com yoongjia@letsrotate.com" at bounding box center [306, 164] width 330 height 22
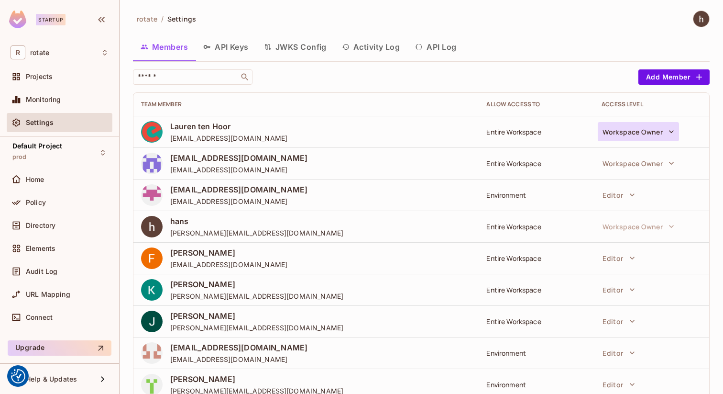
click at [630, 135] on button "Workspace Owner" at bounding box center [638, 131] width 81 height 19
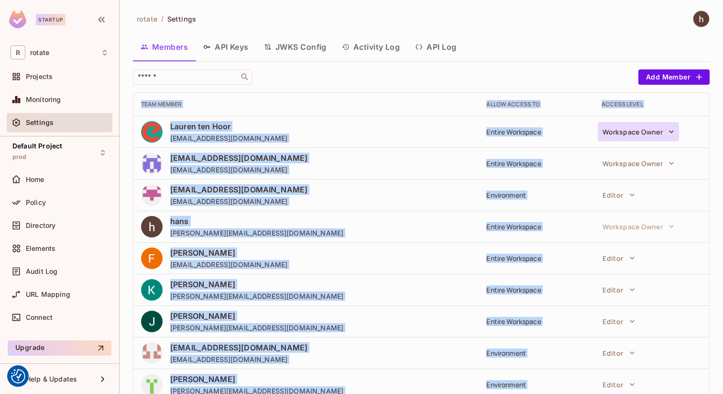
click at [630, 135] on button "Workspace Owner" at bounding box center [638, 131] width 81 height 19
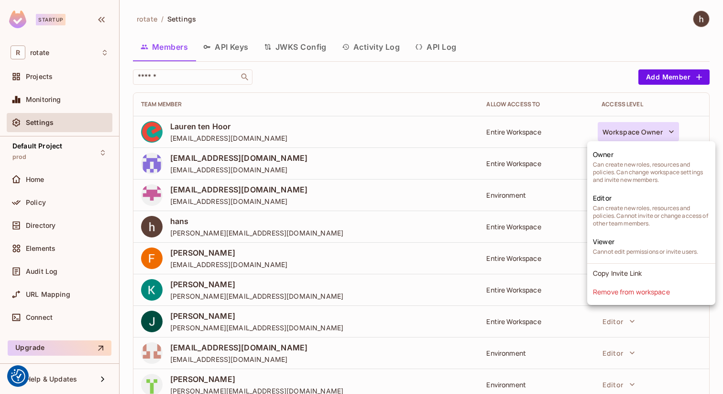
click at [630, 134] on div at bounding box center [361, 197] width 723 height 394
